Goal: Information Seeking & Learning: Check status

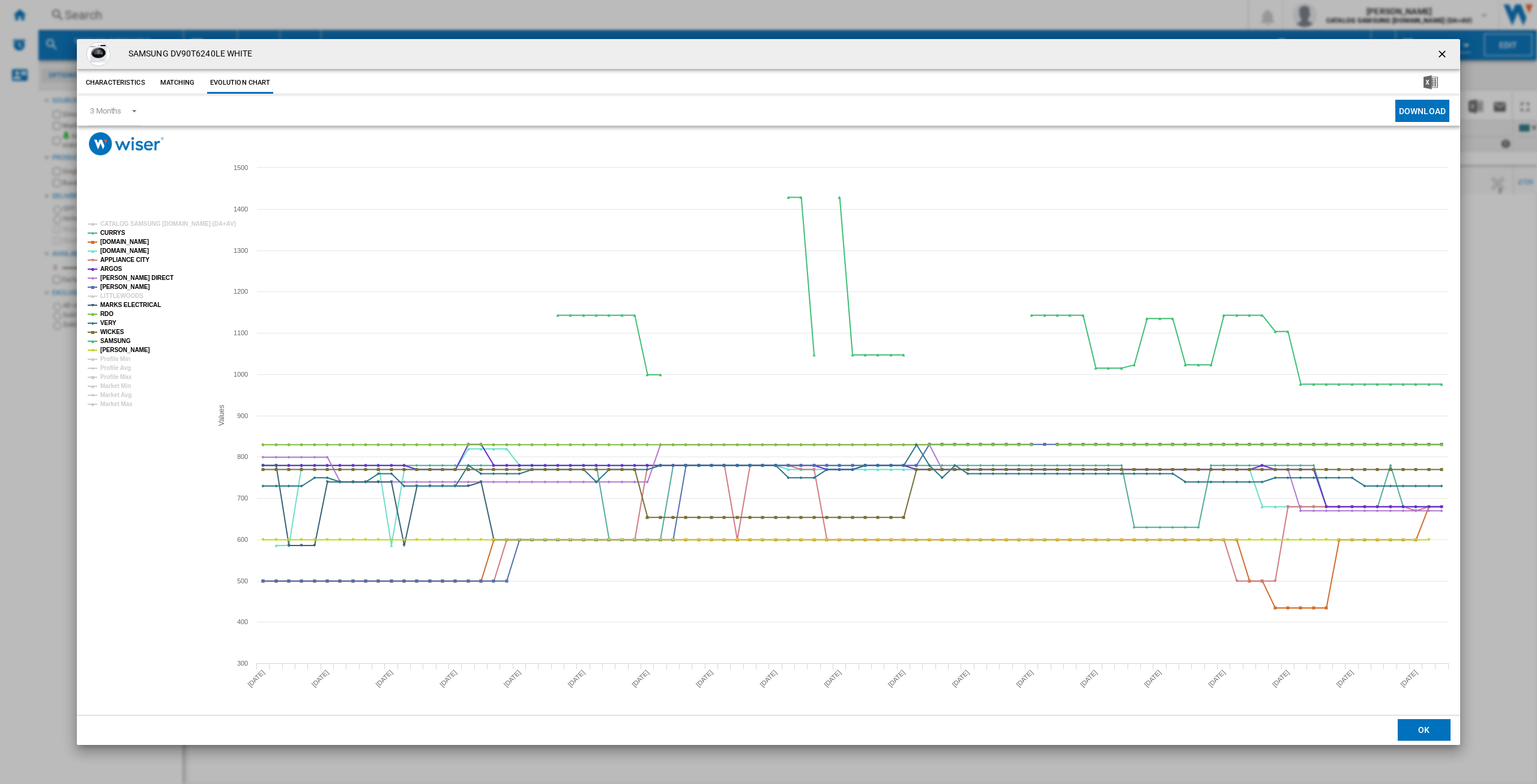
click at [1444, 56] on ng-md-icon "getI18NText('BUTTONS.CLOSE_DIALOG')" at bounding box center [1444, 56] width 14 height 14
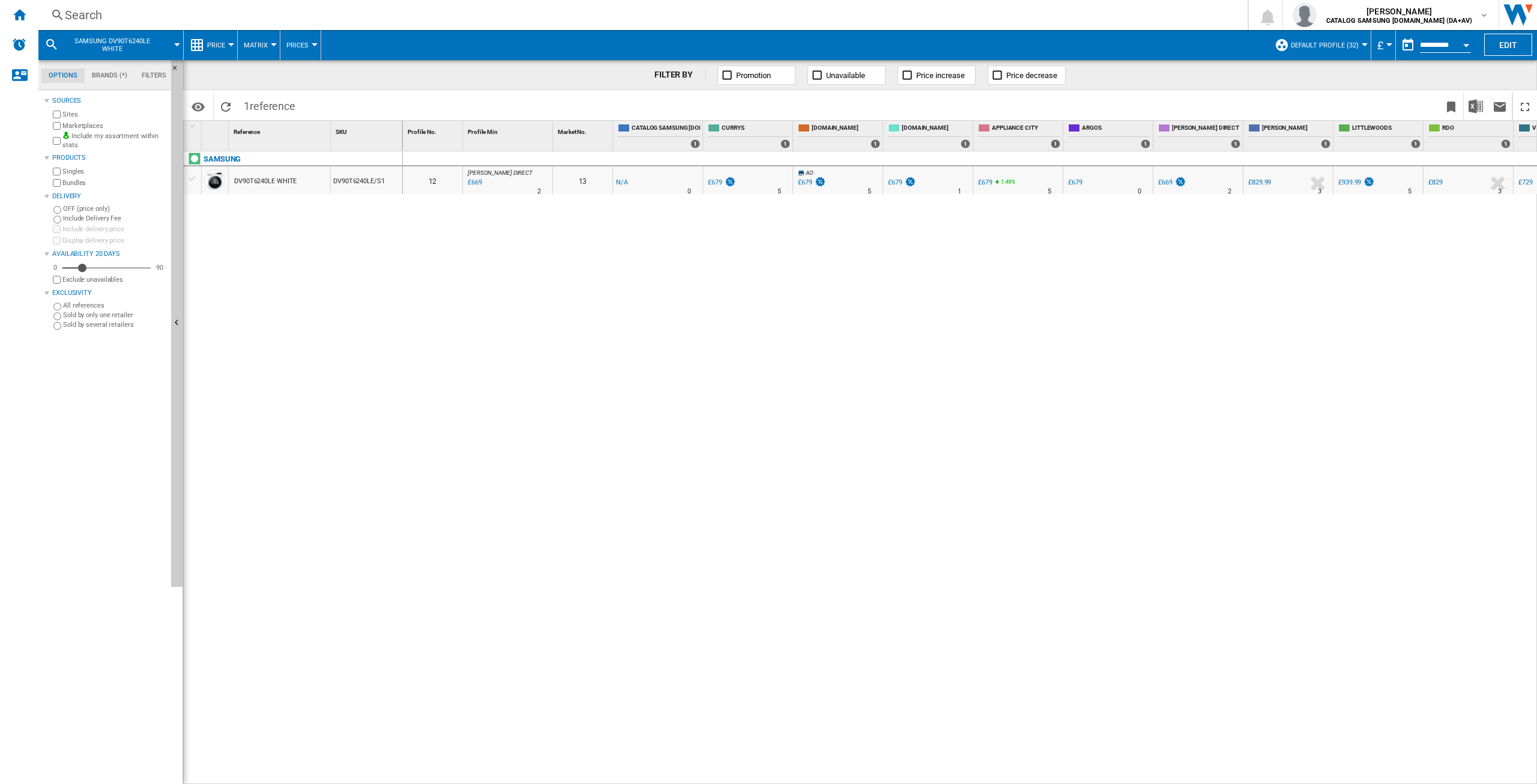
click at [117, 18] on div "Search" at bounding box center [640, 14] width 1152 height 17
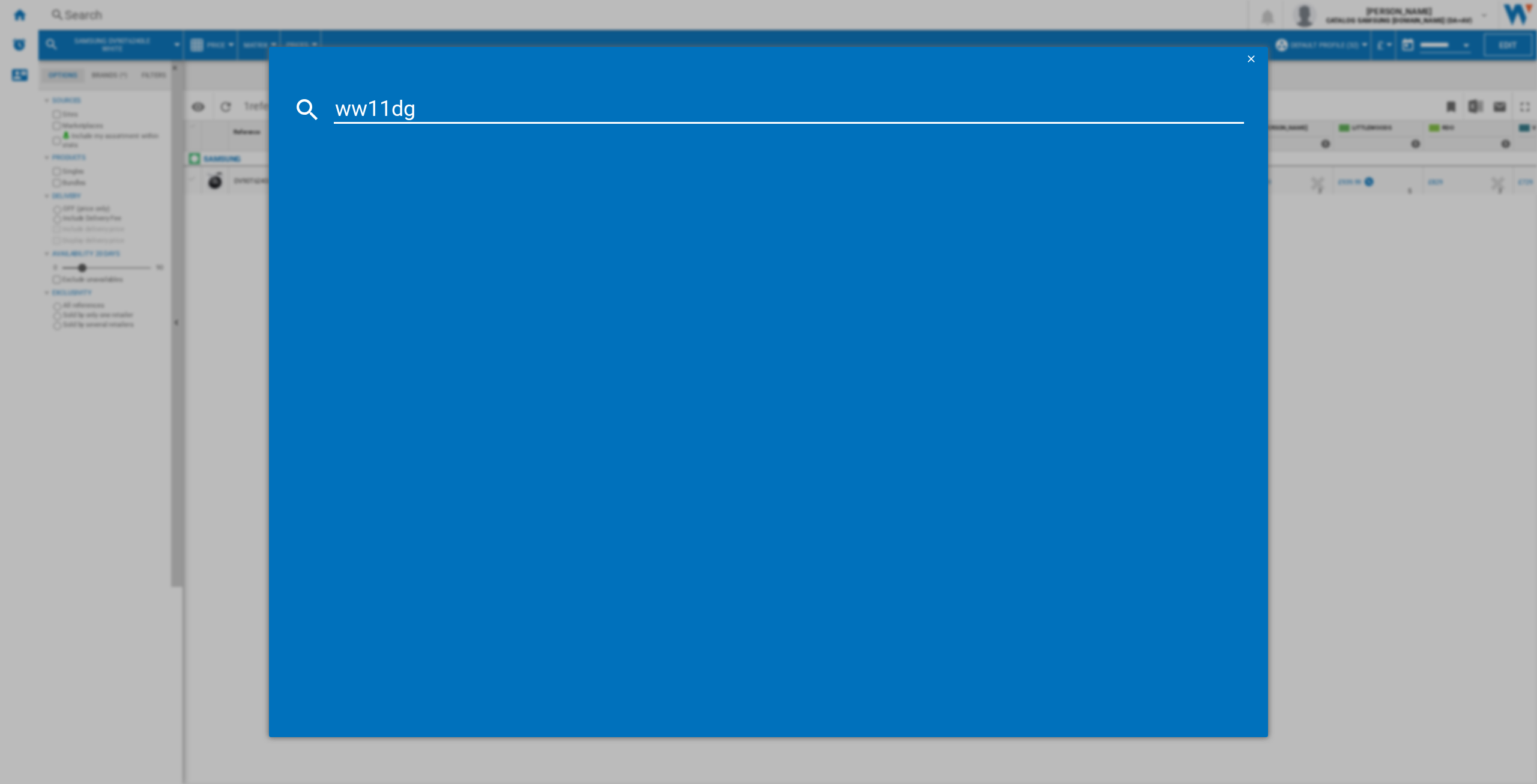
type input "ww11dg"
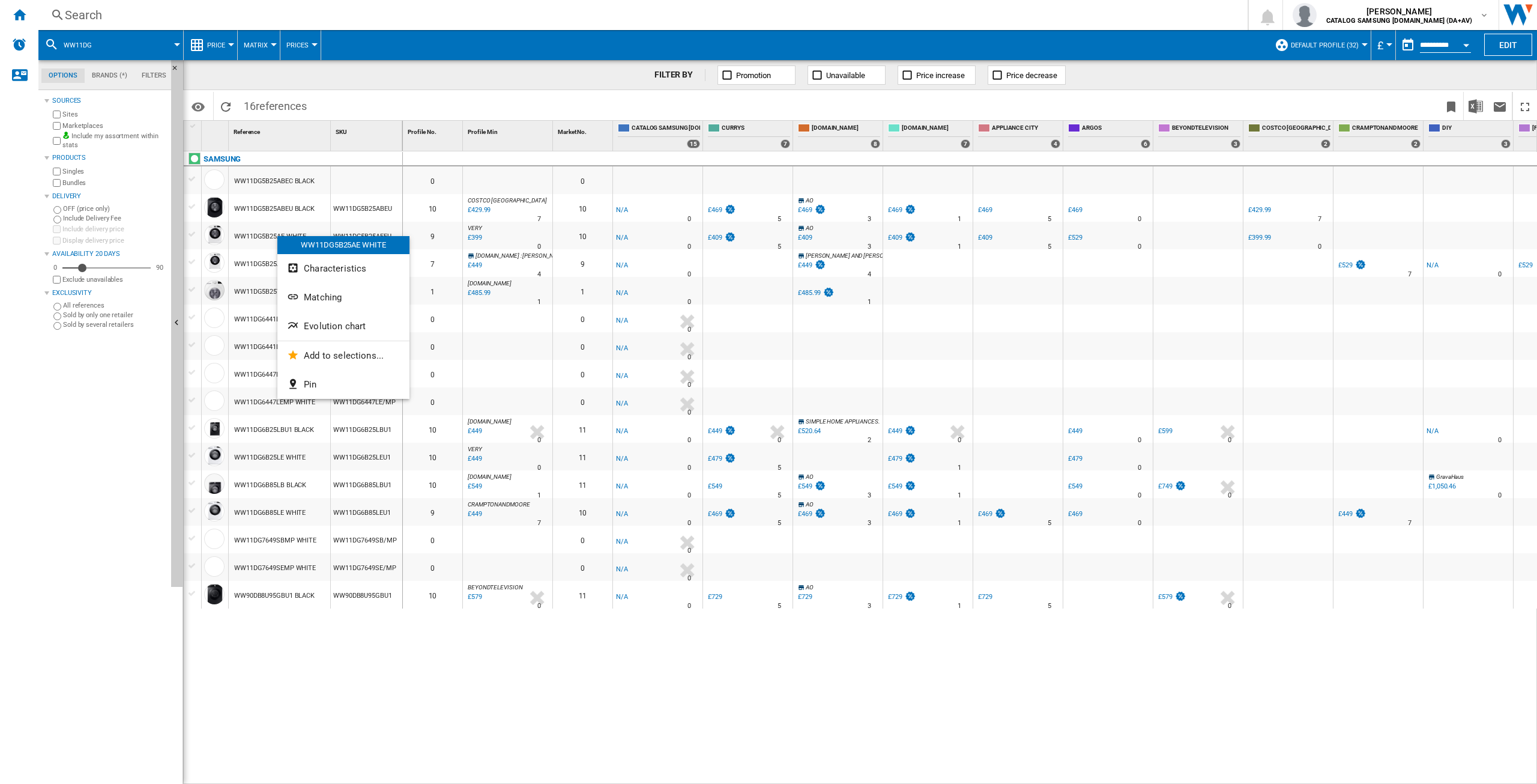
drag, startPoint x: 278, startPoint y: 236, endPoint x: 326, endPoint y: 688, distance: 454.5
click at [326, 688] on div at bounding box center [768, 392] width 1537 height 784
click at [335, 315] on button "Evolution chart" at bounding box center [343, 324] width 132 height 29
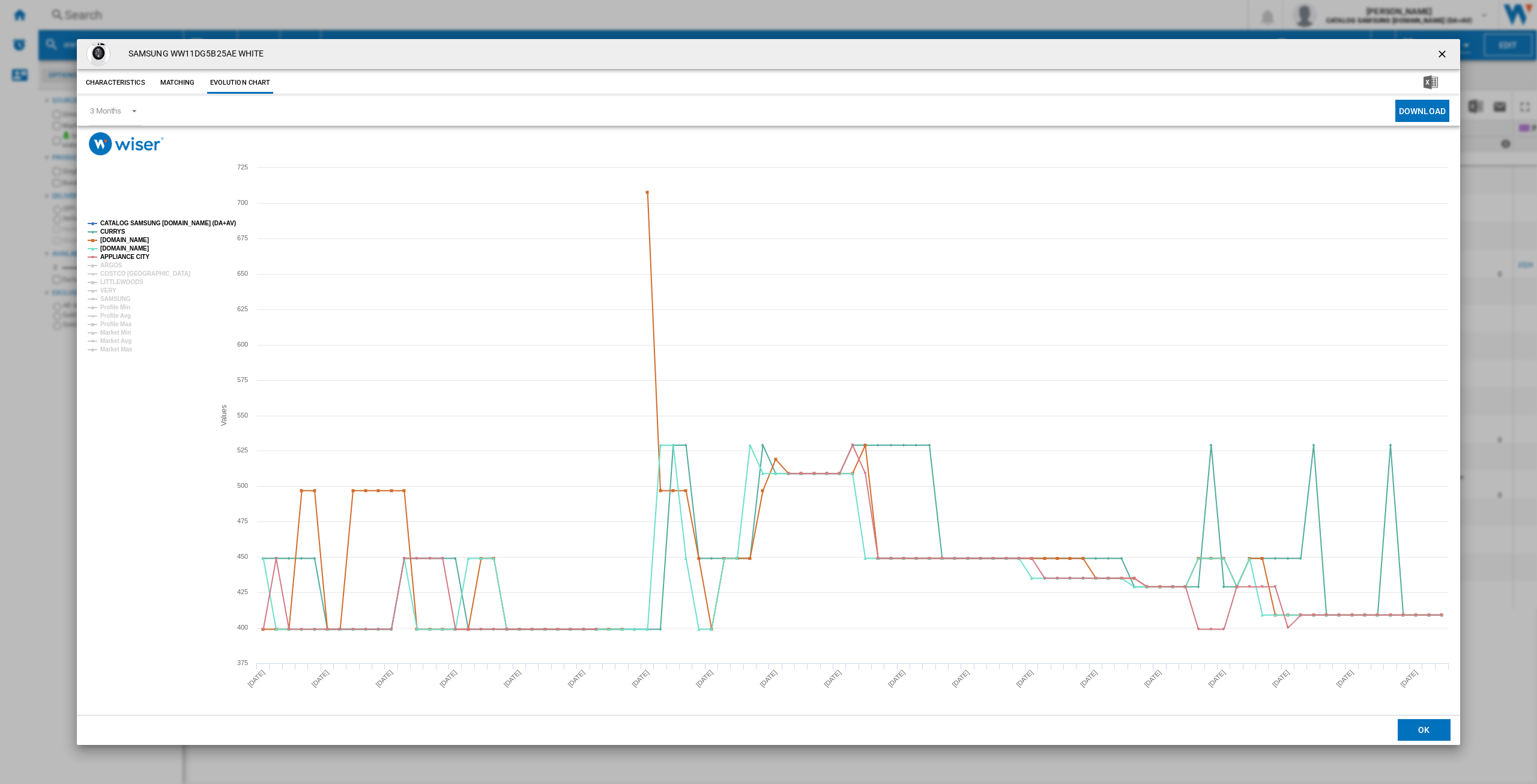
click at [144, 222] on tspan "CATALOG SAMSUNG [DOMAIN_NAME] (DA+AV)" at bounding box center [168, 223] width 136 height 6
click at [115, 264] on tspan "ARGOS" at bounding box center [111, 265] width 22 height 6
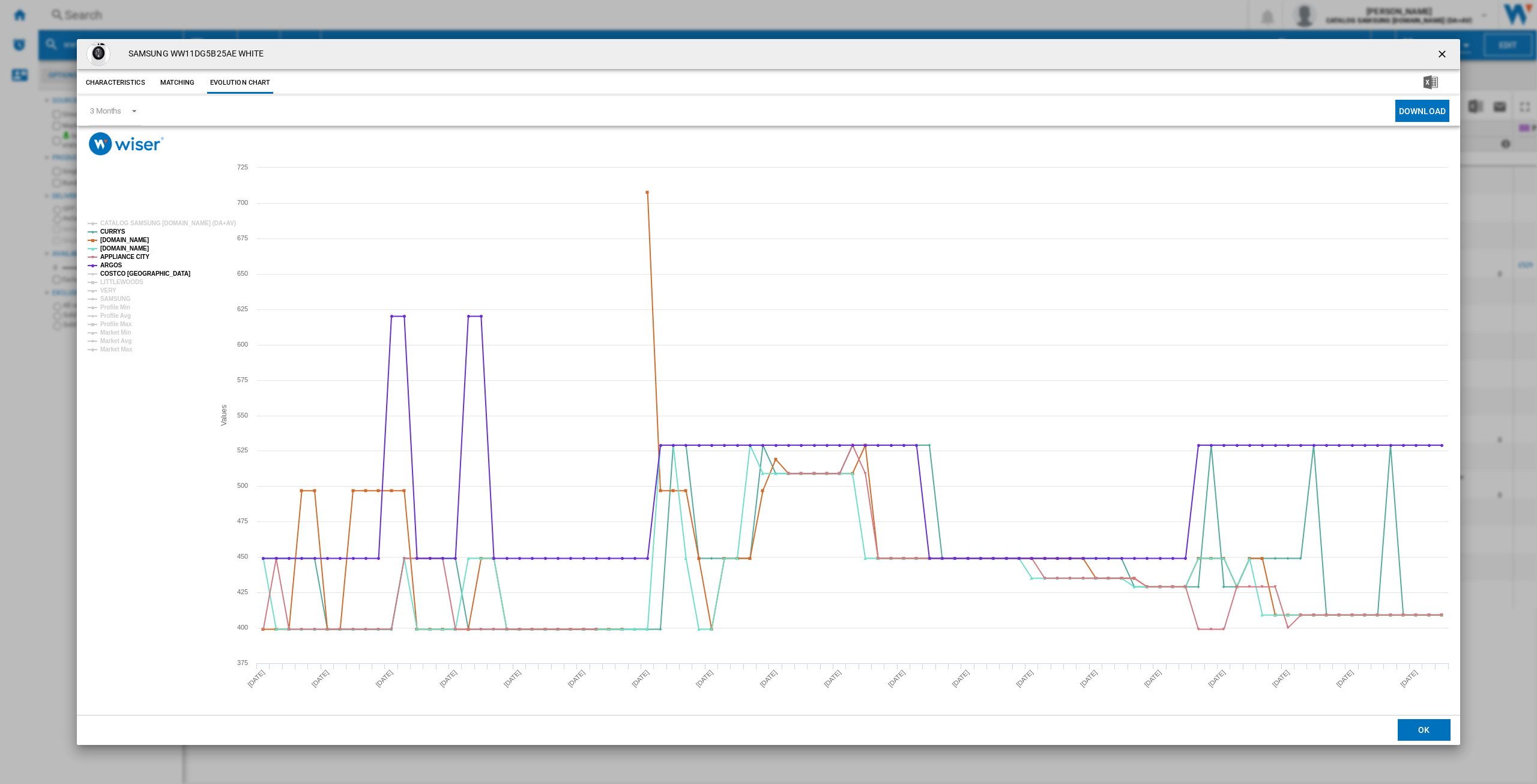
click at [120, 274] on tspan "COSTCO [GEOGRAPHIC_DATA]" at bounding box center [145, 273] width 90 height 6
click at [110, 292] on tspan "VERY" at bounding box center [108, 290] width 16 height 6
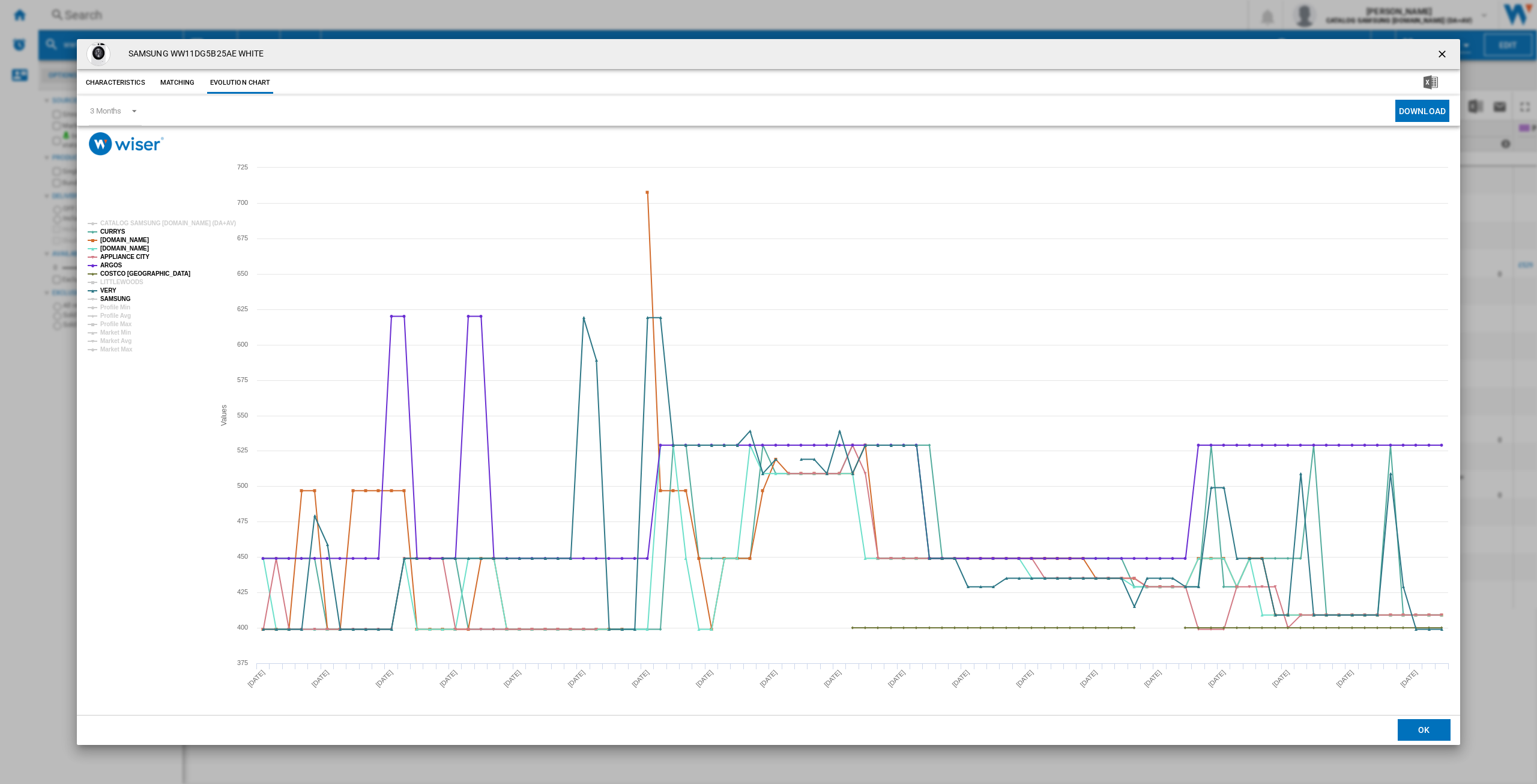
click at [117, 298] on tspan "SAMSUNG" at bounding box center [115, 299] width 30 height 6
click at [1445, 53] on ng-md-icon "getI18NText('BUTTONS.CLOSE_DIALOG')" at bounding box center [1444, 56] width 14 height 14
